Goal: Complete application form

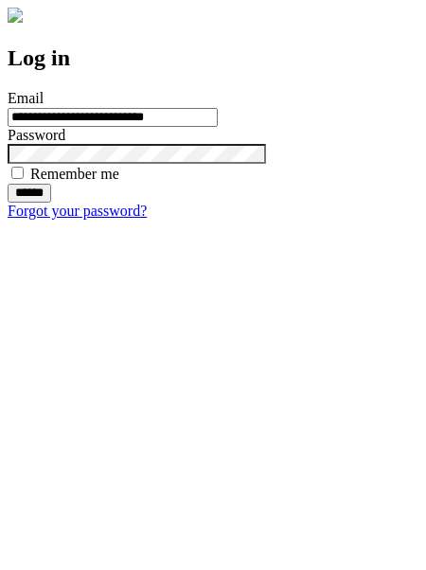
type input "**********"
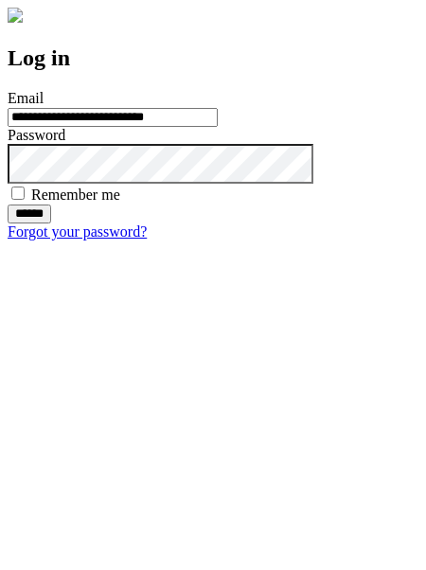
click at [51, 224] on input "******" at bounding box center [30, 214] width 44 height 19
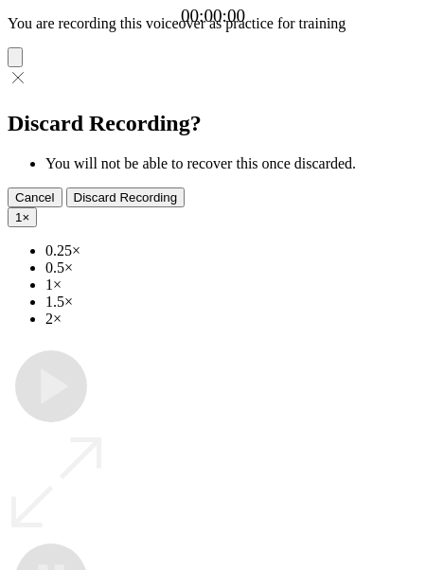
type input "**********"
